Goal: Find specific page/section: Find specific page/section

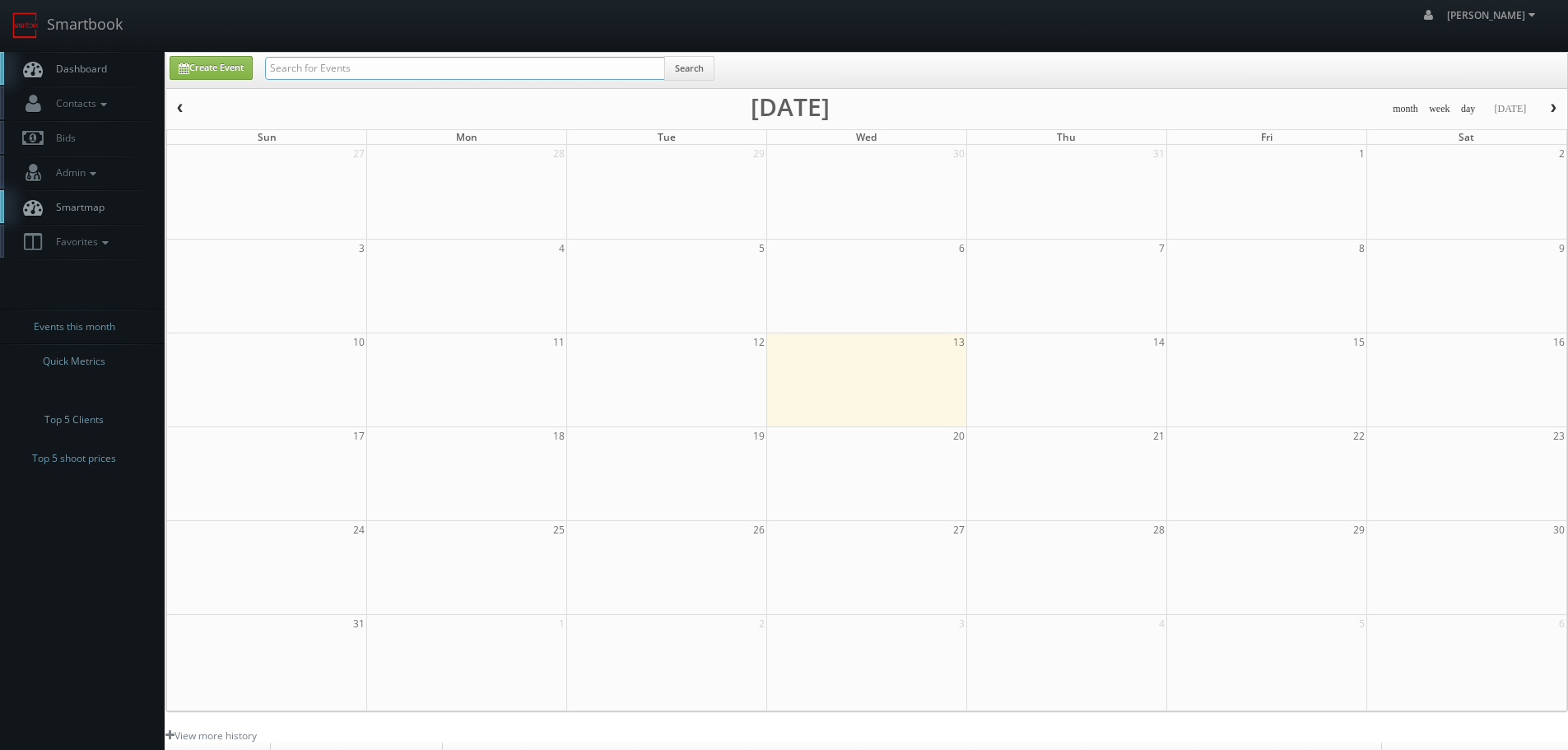
click at [442, 60] on input "text" at bounding box center [465, 68] width 400 height 23
type input "prosource"
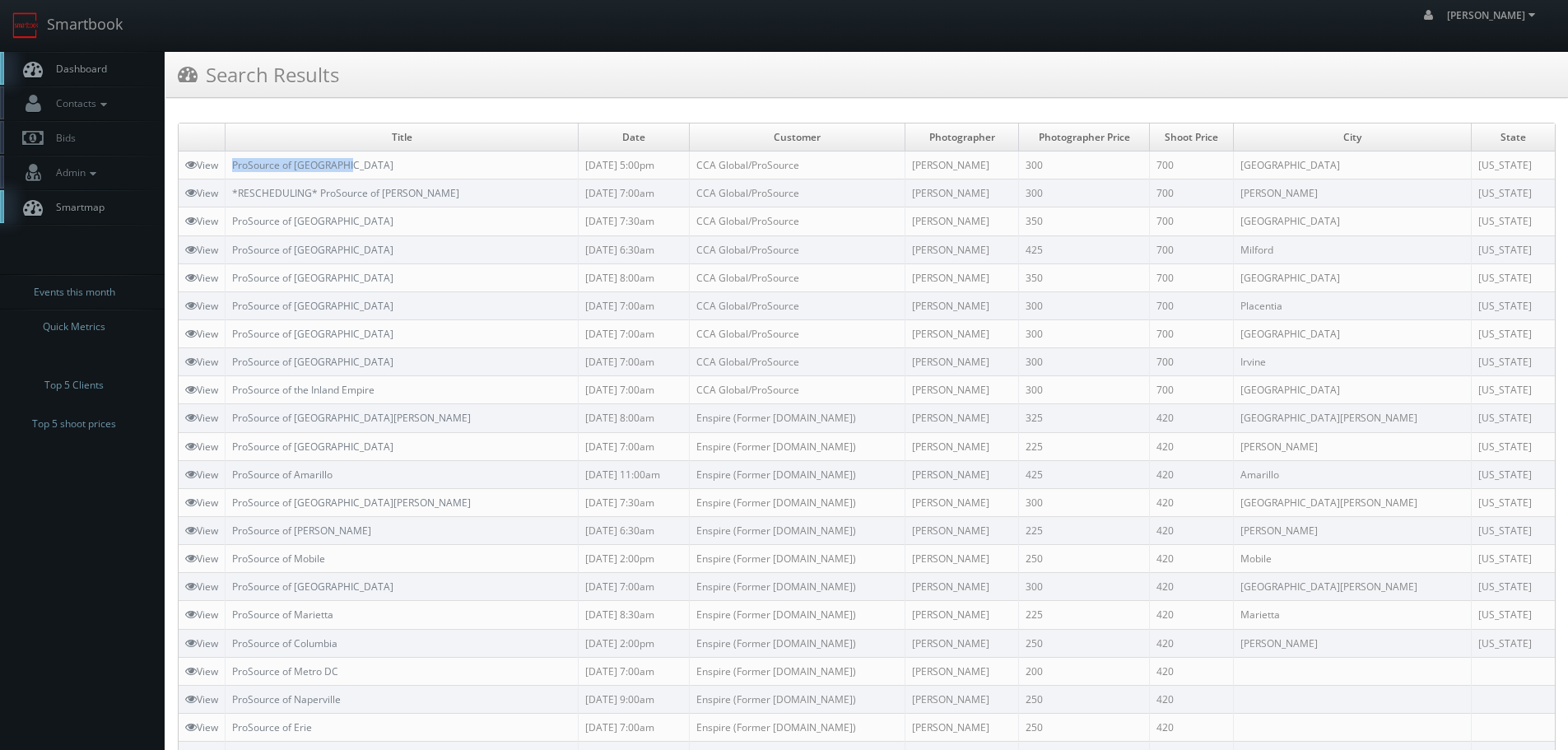
copy link "ProSource of [GEOGRAPHIC_DATA]"
drag, startPoint x: 386, startPoint y: 162, endPoint x: 234, endPoint y: 166, distance: 152.1
click at [234, 166] on td "ProSource of [GEOGRAPHIC_DATA]" at bounding box center [401, 166] width 353 height 28
click at [127, 29] on link "Smartbook" at bounding box center [67, 25] width 135 height 51
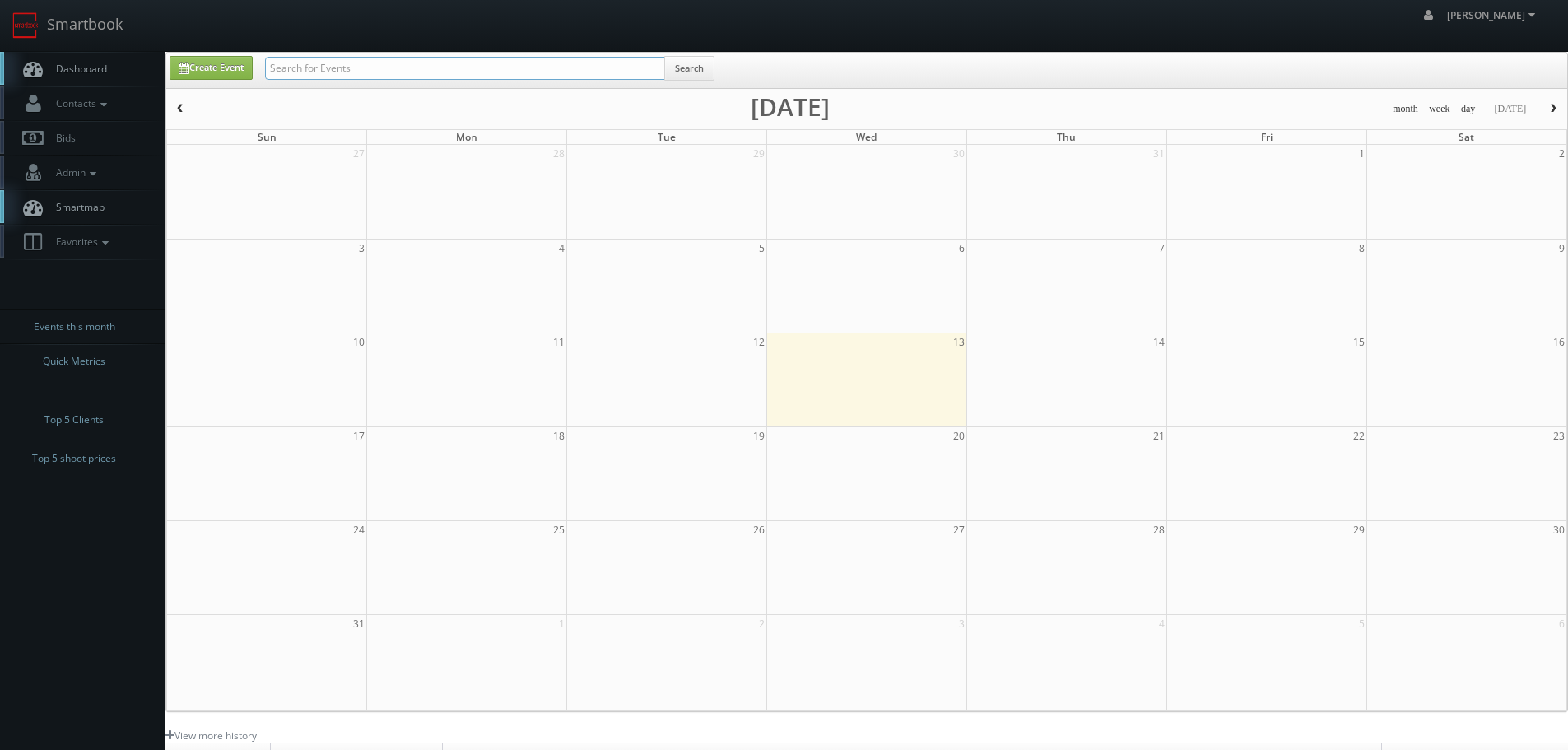
click at [292, 67] on input "text" at bounding box center [465, 68] width 400 height 23
type input "rockland"
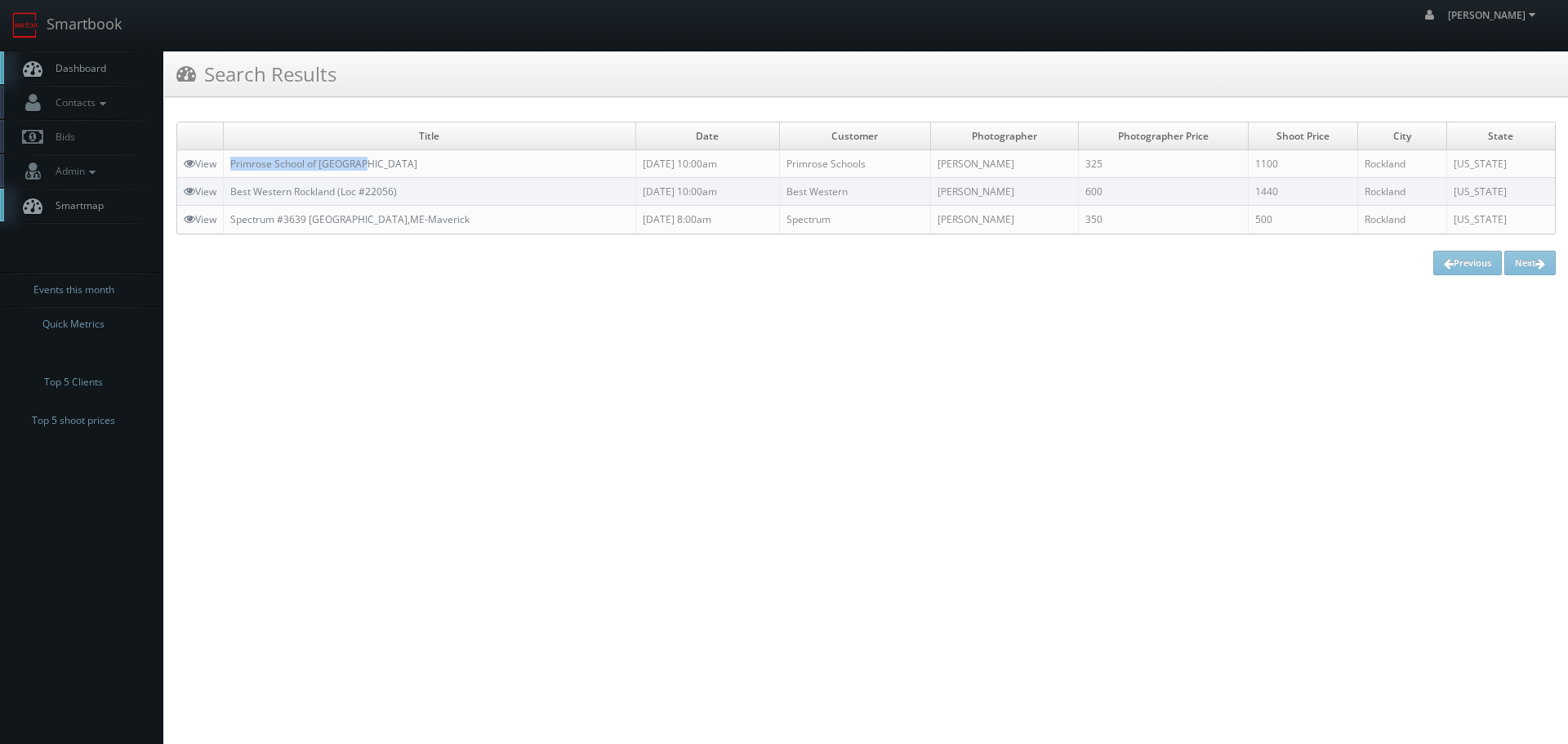
copy link "Primrose School of [GEOGRAPHIC_DATA]"
drag, startPoint x: 395, startPoint y: 159, endPoint x: 235, endPoint y: 155, distance: 160.0
click at [235, 155] on td "Primrose School of [GEOGRAPHIC_DATA]" at bounding box center [429, 165] width 412 height 28
click at [46, 24] on link "Smartbook" at bounding box center [67, 25] width 134 height 50
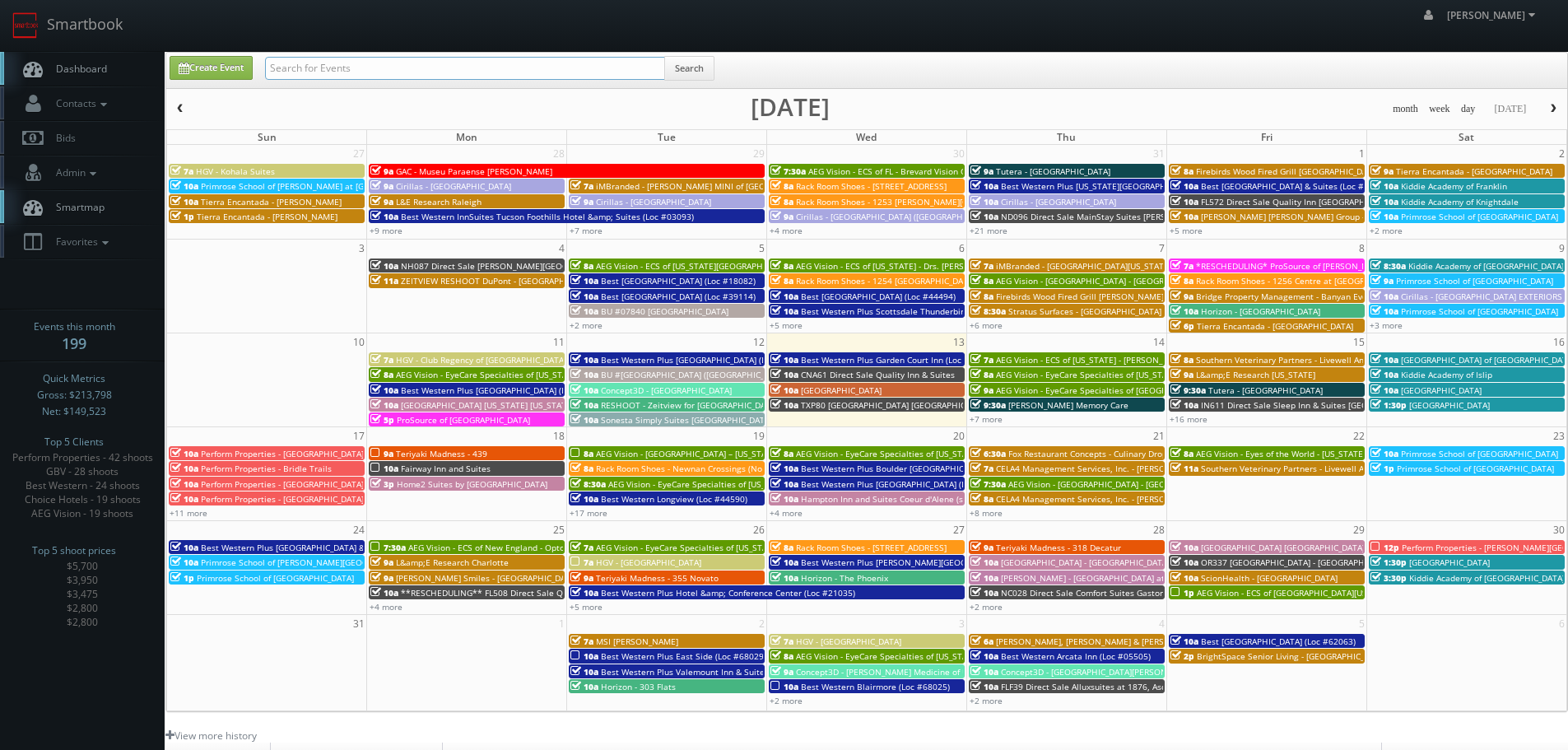
click at [336, 65] on input "text" at bounding box center [465, 68] width 400 height 23
type input "[PERSON_NAME]"
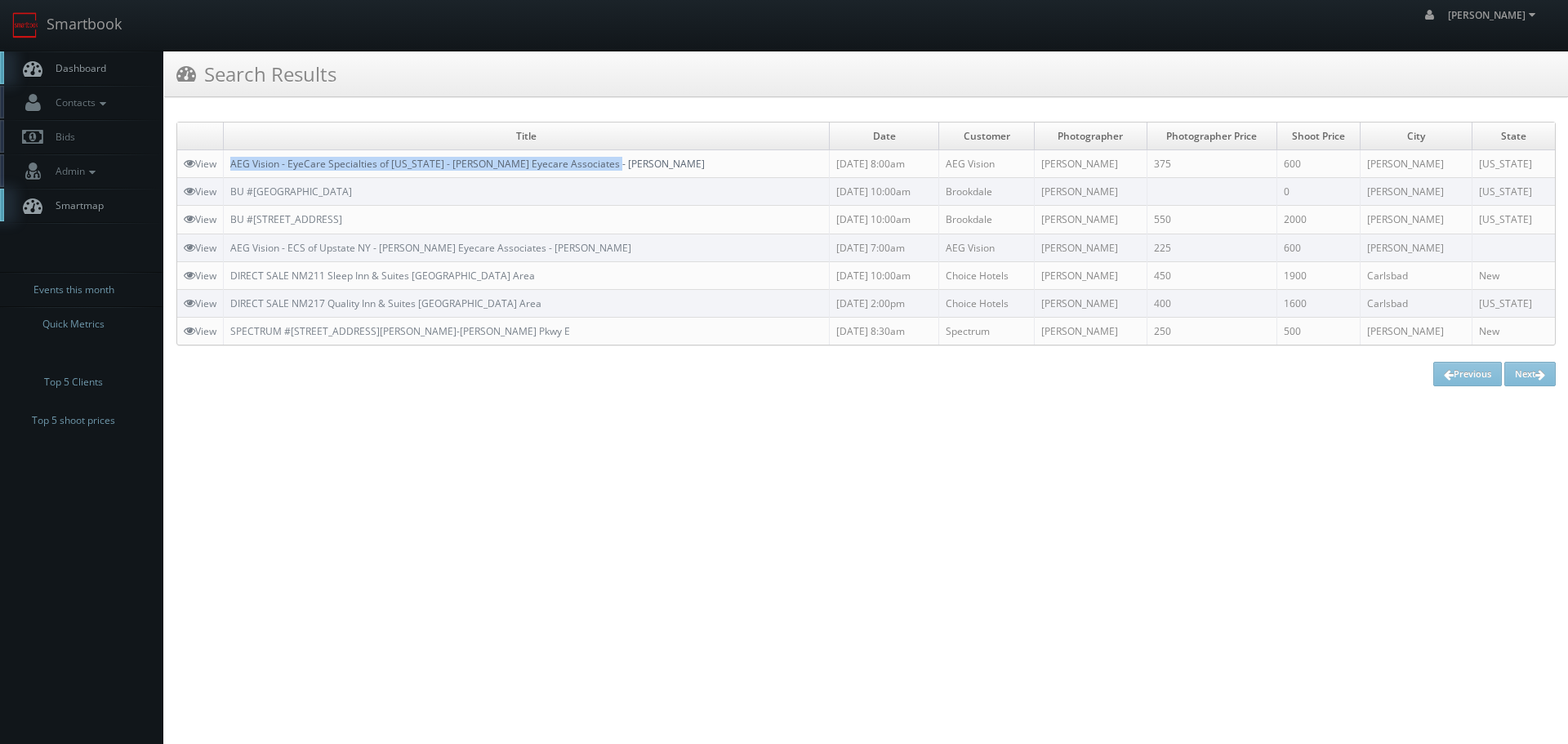
copy link "AEG Vision - EyeCare Specialties of [US_STATE] - [PERSON_NAME] Eyecare Associat…"
drag, startPoint x: 636, startPoint y: 164, endPoint x: 236, endPoint y: 166, distance: 400.0
click at [236, 166] on td "AEG Vision - EyeCare Specialties of [US_STATE] - [PERSON_NAME] Eyecare Associat…" at bounding box center [526, 165] width 606 height 28
click at [87, 28] on link "Smartbook" at bounding box center [67, 25] width 134 height 50
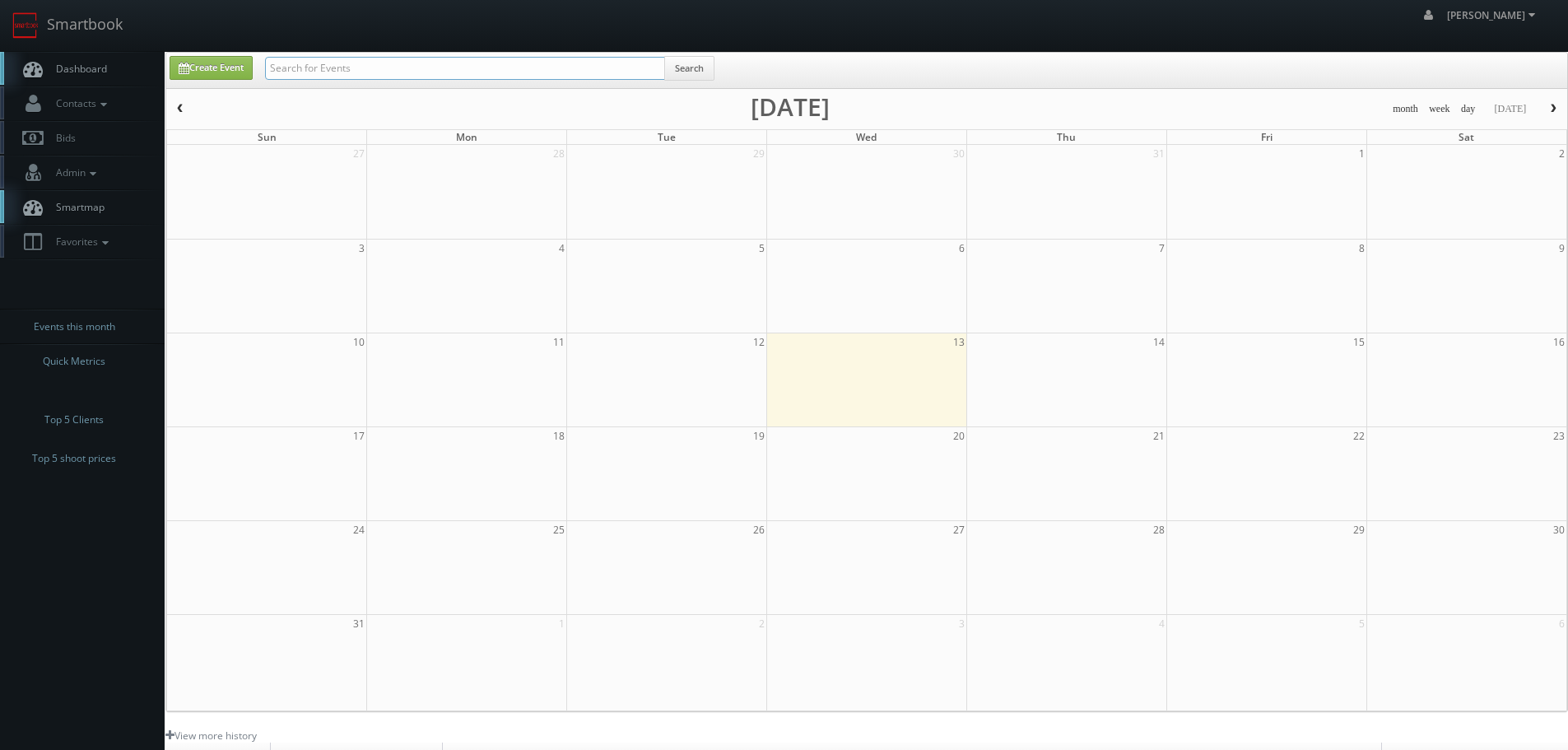
click at [488, 70] on input "text" at bounding box center [465, 68] width 400 height 23
type input "61037"
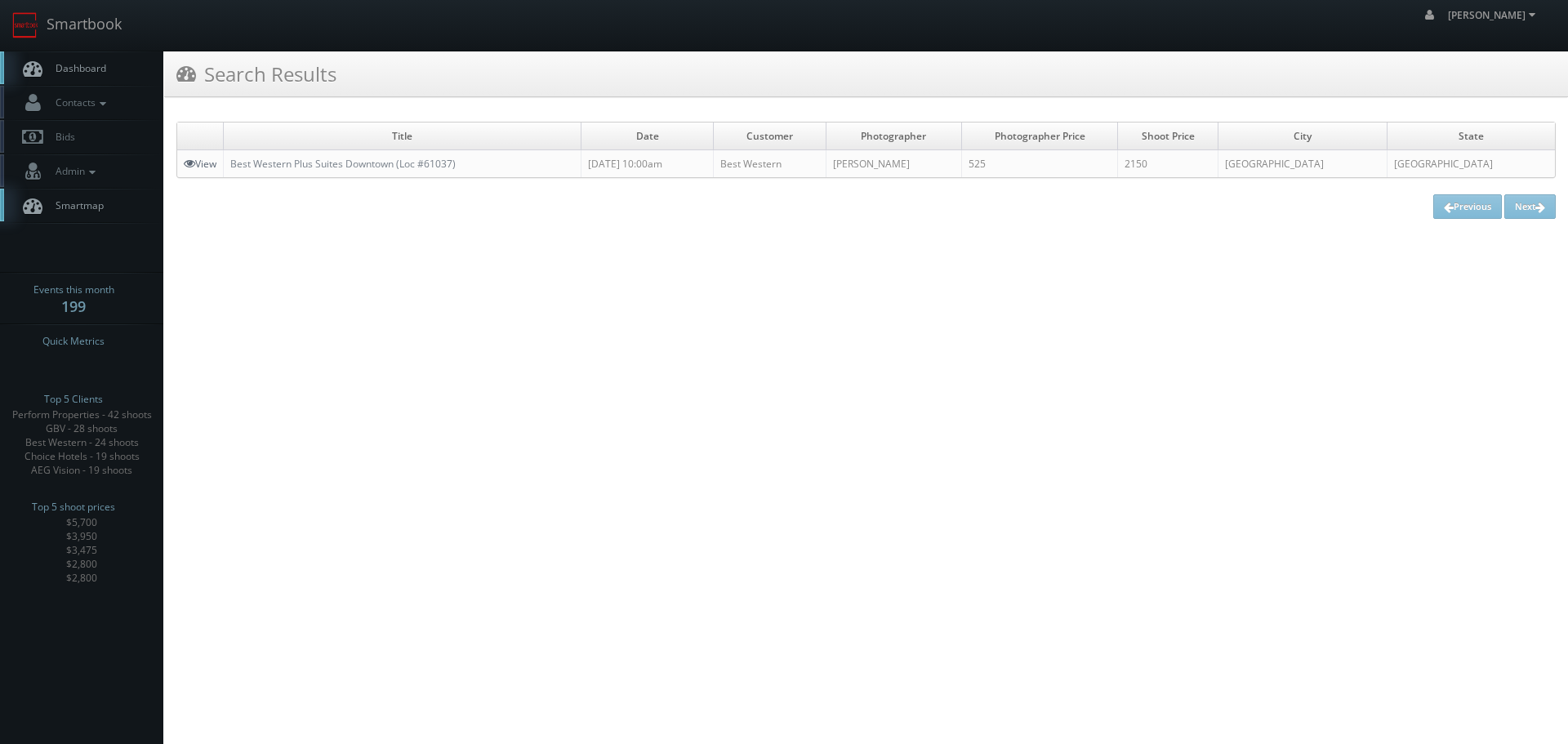
click at [197, 166] on link "View" at bounding box center [200, 164] width 33 height 14
click at [195, 160] on link "View" at bounding box center [200, 164] width 33 height 14
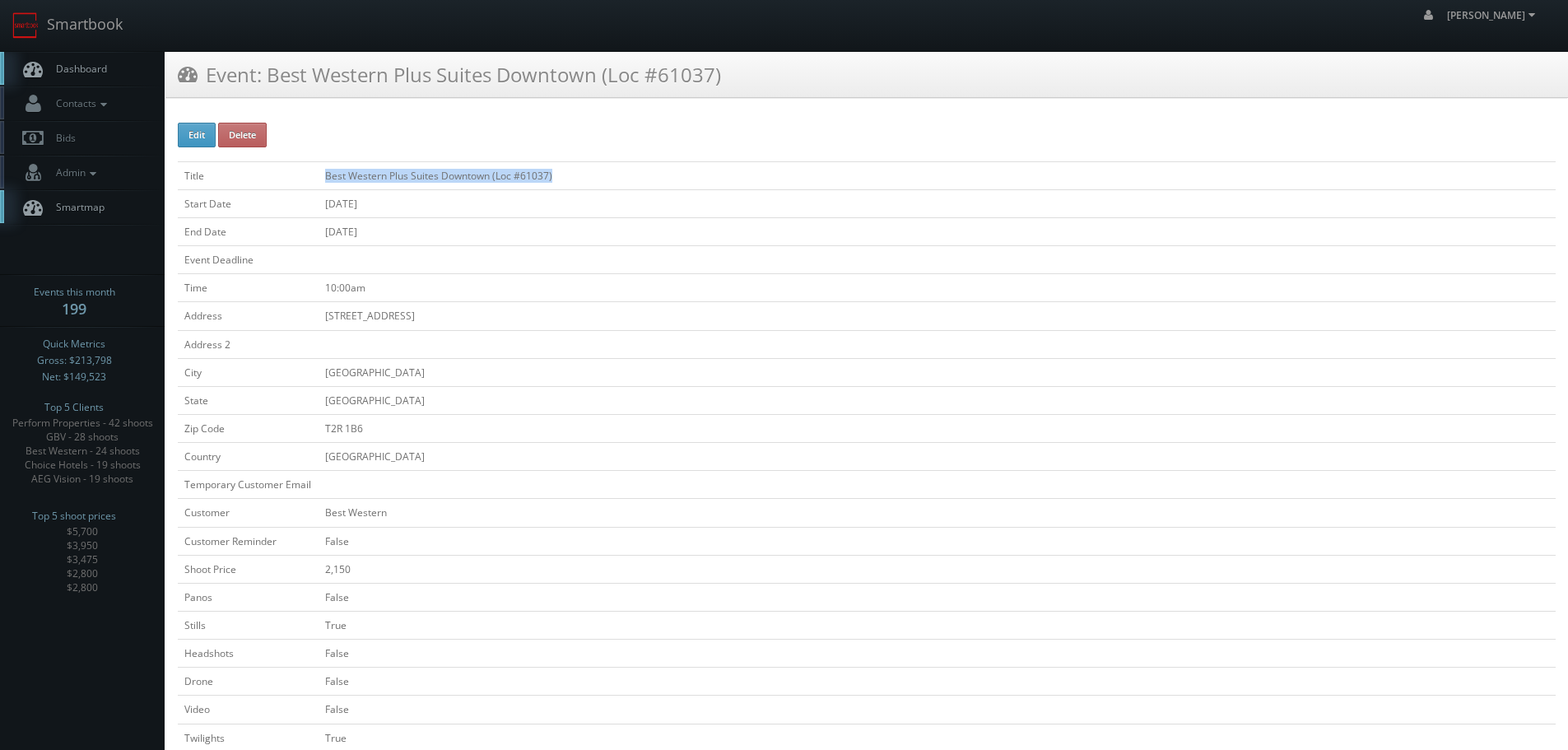
copy td "Best Western Plus Suites Downtown (Loc #61037)"
drag, startPoint x: 580, startPoint y: 167, endPoint x: 322, endPoint y: 182, distance: 258.4
click at [322, 182] on td "Best Western Plus Suites Downtown (Loc #61037)" at bounding box center [936, 175] width 1236 height 28
click at [117, 7] on link "Smartbook" at bounding box center [67, 25] width 135 height 51
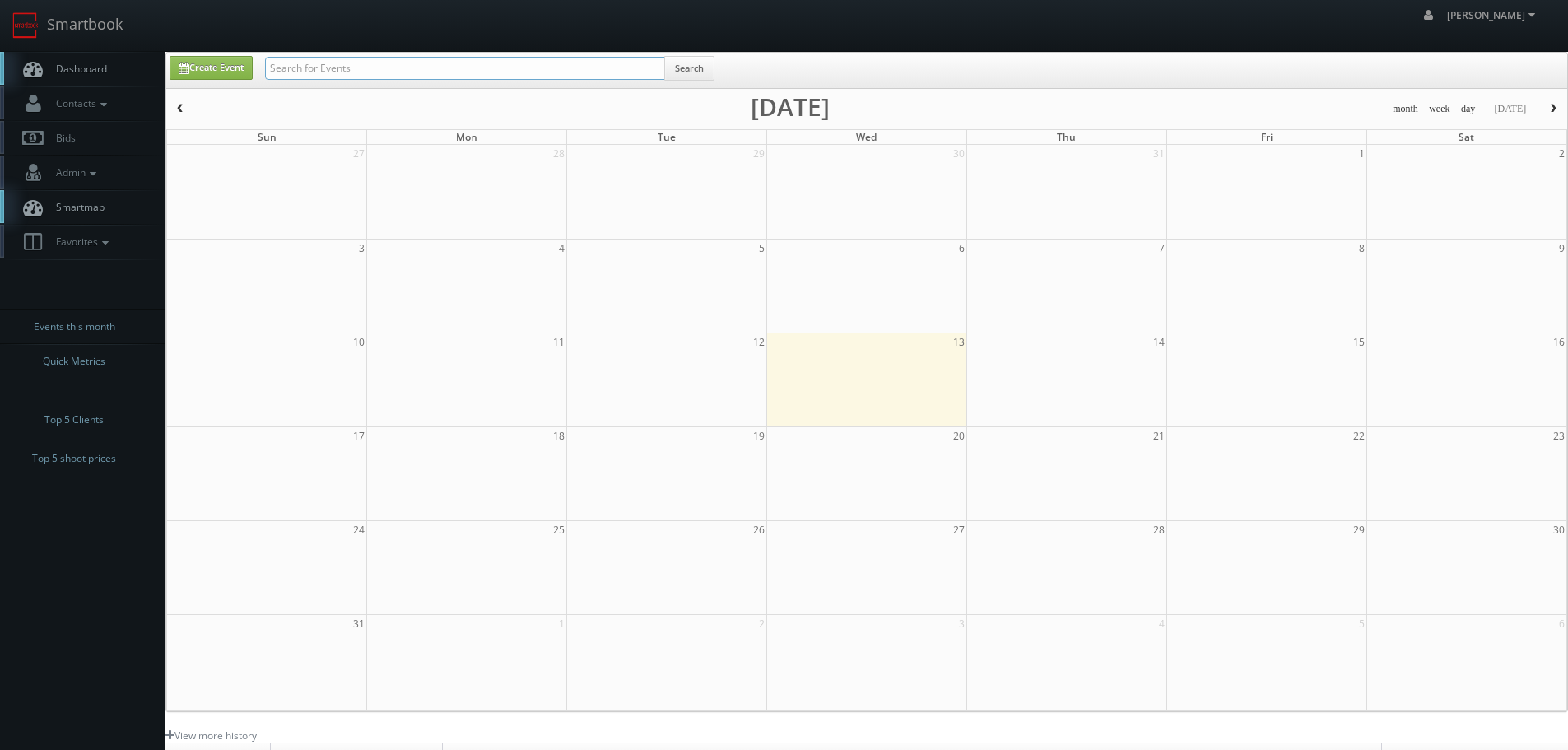
click at [326, 68] on input "text" at bounding box center [465, 68] width 400 height 23
type input "v"
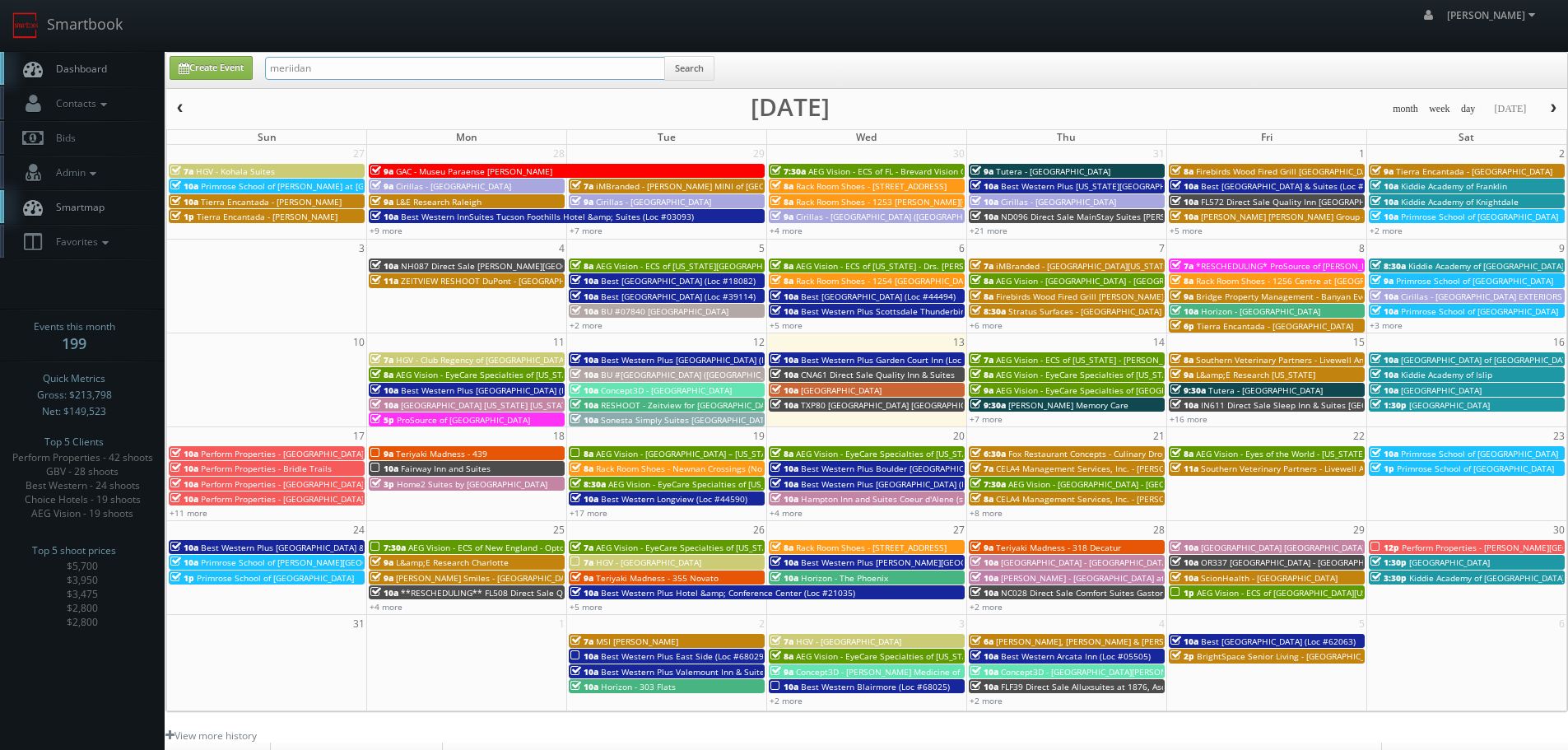
type input "meriidan"
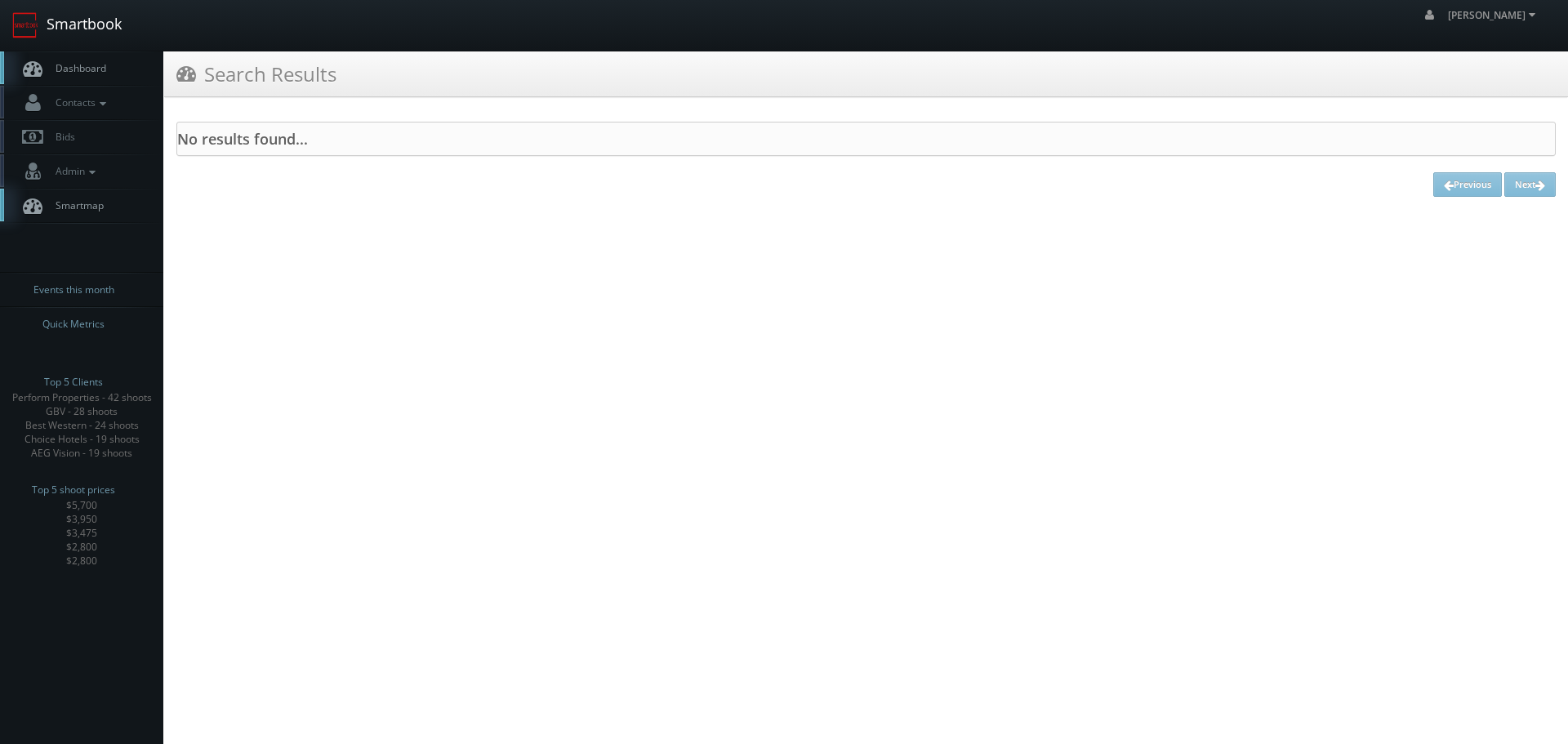
click at [121, 36] on link "Smartbook" at bounding box center [67, 25] width 134 height 50
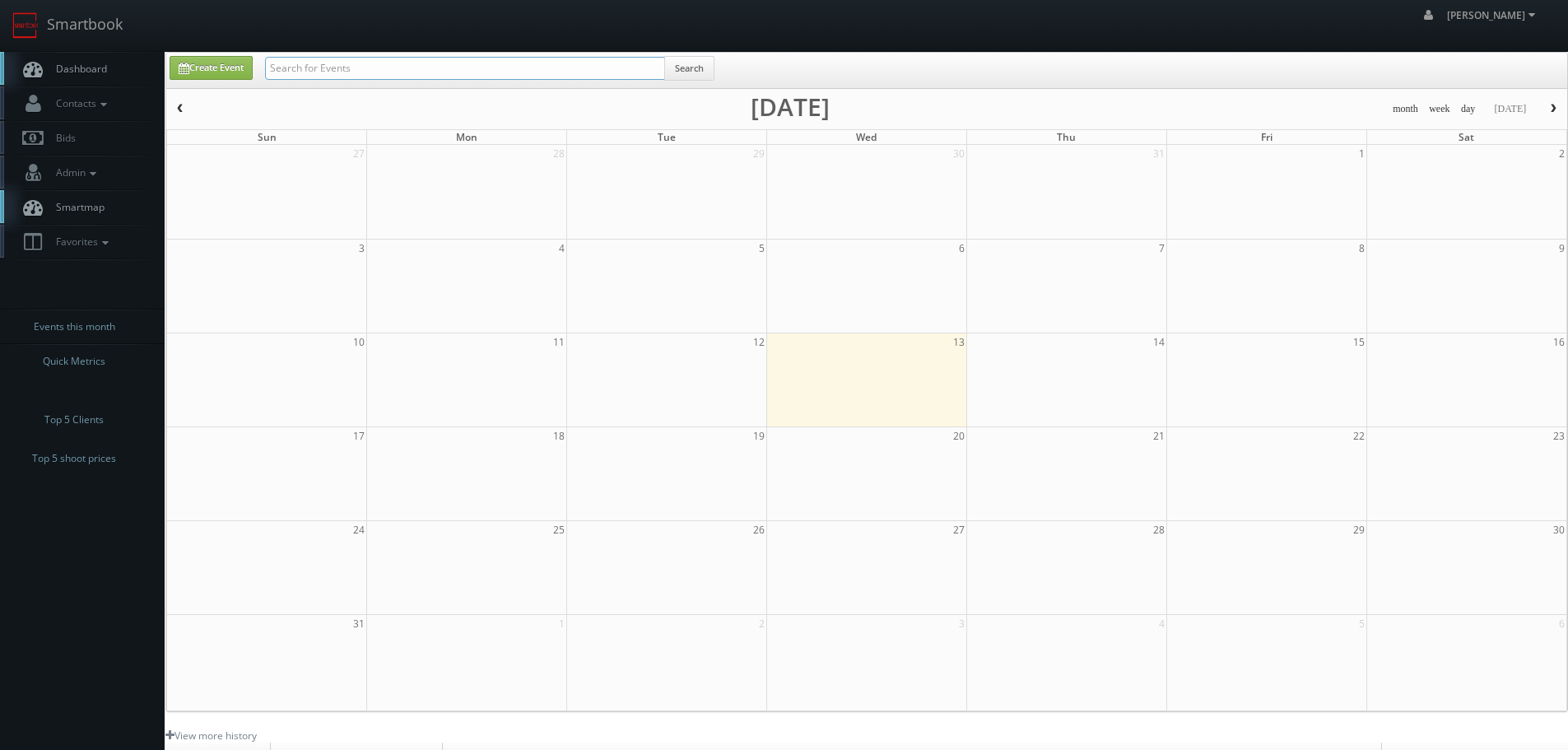
click at [311, 77] on input "text" at bounding box center [465, 68] width 400 height 23
type input "[GEOGRAPHIC_DATA]"
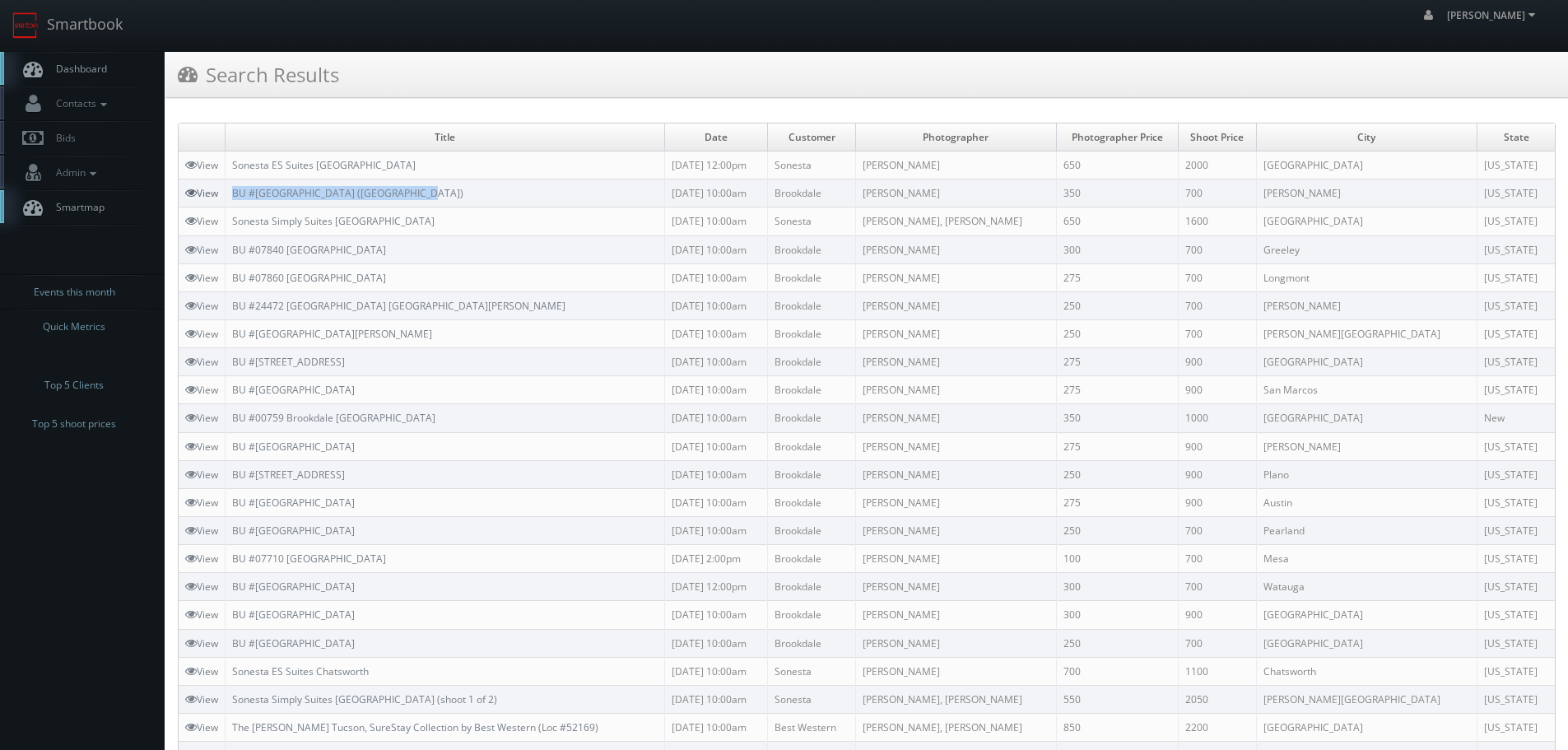
drag, startPoint x: 461, startPoint y: 192, endPoint x: 218, endPoint y: 191, distance: 243.0
click at [218, 191] on tr "View BU #[GEOGRAPHIC_DATA] ([GEOGRAPHIC_DATA]) [DATE] 10:00am [GEOGRAPHIC_DATA]…" at bounding box center [866, 194] width 1376 height 28
copy tr "BU #[GEOGRAPHIC_DATA] ([GEOGRAPHIC_DATA])"
